Goal: Information Seeking & Learning: Learn about a topic

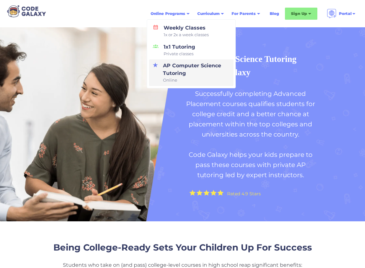
click at [174, 69] on div "AP Computer Science Tutoring Online" at bounding box center [195, 73] width 69 height 22
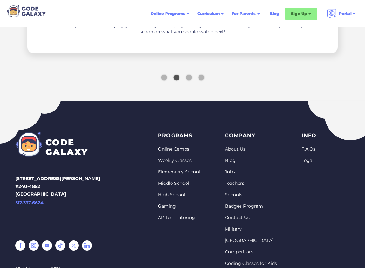
scroll to position [1226, 0]
